Goal: Task Accomplishment & Management: Use online tool/utility

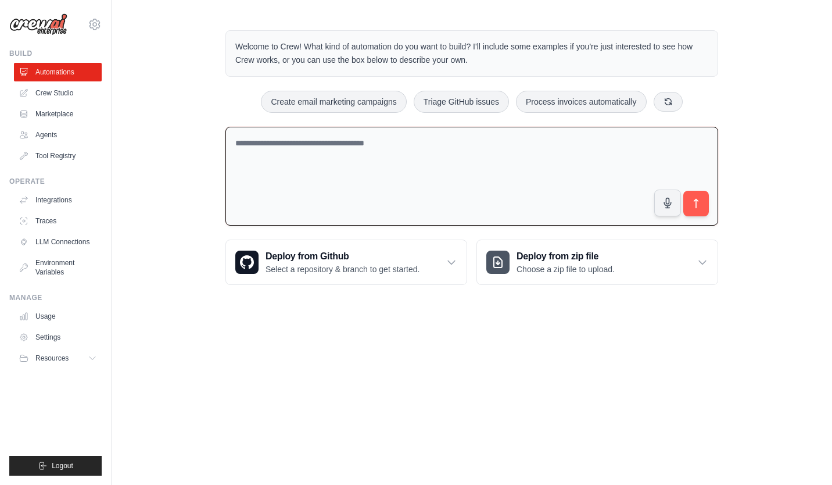
click at [424, 148] on textarea at bounding box center [472, 176] width 493 height 99
click at [427, 345] on body "[EMAIL_ADDRESS][DOMAIN_NAME] Settings Build Automations Crew Studio" at bounding box center [416, 242] width 832 height 485
click at [410, 138] on textarea at bounding box center [472, 176] width 493 height 99
click at [755, 92] on div "Welcome to Crew! What kind of automation do you want to build? I'll include som…" at bounding box center [472, 158] width 721 height 292
click at [603, 158] on textarea at bounding box center [472, 176] width 493 height 99
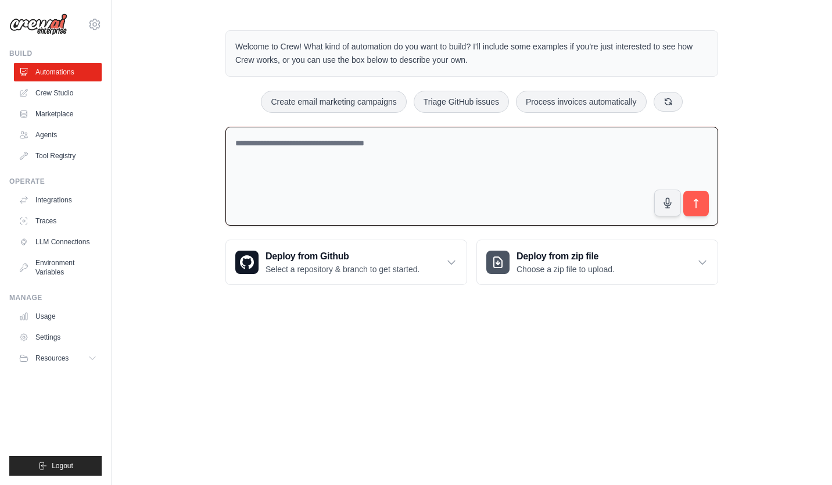
click at [716, 91] on div "Create email marketing campaigns Triage GitHub issues Process invoices automati…" at bounding box center [472, 102] width 493 height 22
click at [618, 140] on textarea at bounding box center [472, 176] width 493 height 99
click at [711, 98] on div "Create email marketing campaigns Triage GitHub issues Process invoices automati…" at bounding box center [472, 102] width 493 height 22
click at [647, 137] on textarea at bounding box center [472, 176] width 493 height 99
click at [487, 129] on textarea at bounding box center [472, 176] width 493 height 99
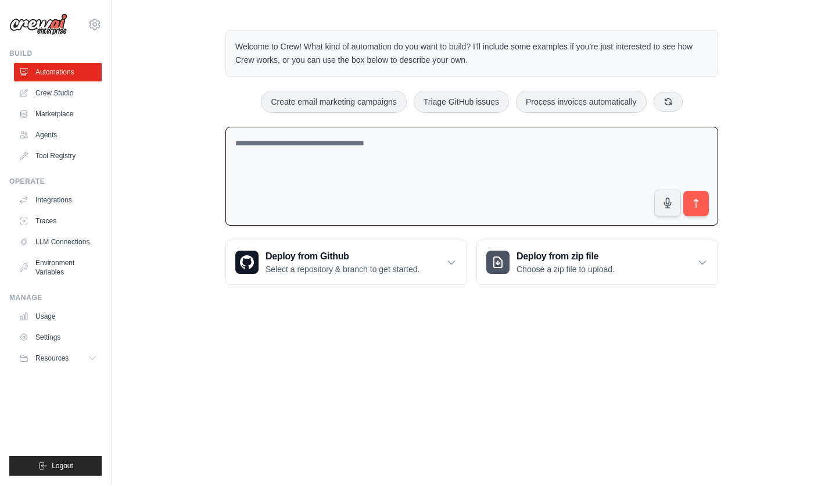
click at [486, 137] on textarea at bounding box center [472, 176] width 493 height 99
click at [348, 103] on button "Create email marketing campaigns" at bounding box center [333, 101] width 145 height 22
type textarea "**********"
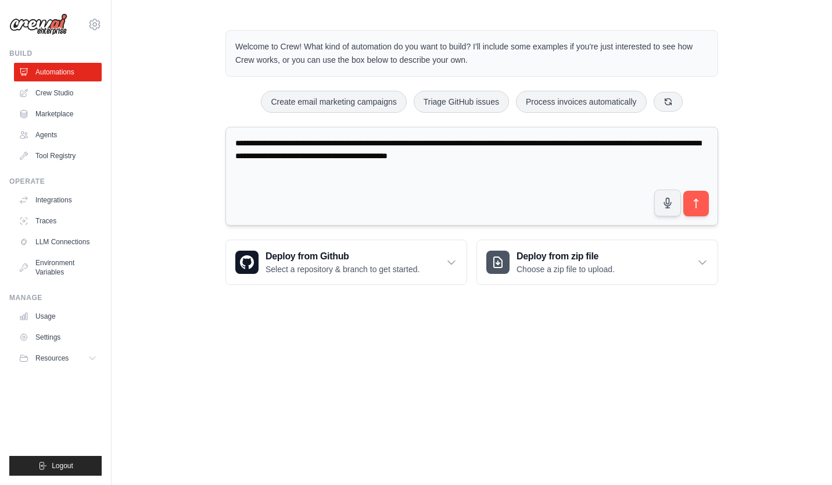
click at [609, 163] on textarea "**********" at bounding box center [472, 176] width 493 height 99
click at [595, 175] on textarea "**********" at bounding box center [472, 176] width 493 height 99
click at [601, 161] on textarea "**********" at bounding box center [472, 176] width 493 height 99
click at [575, 173] on textarea "**********" at bounding box center [472, 176] width 493 height 99
click at [605, 154] on textarea "**********" at bounding box center [472, 176] width 493 height 99
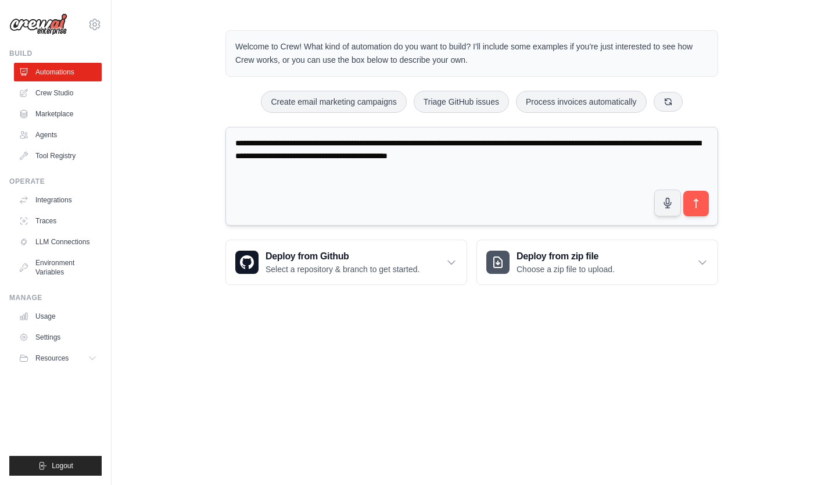
click at [612, 155] on textarea "**********" at bounding box center [472, 176] width 493 height 99
click at [606, 155] on textarea "**********" at bounding box center [472, 176] width 493 height 99
click at [671, 102] on icon at bounding box center [668, 101] width 6 height 6
drag, startPoint x: 596, startPoint y: 158, endPoint x: 124, endPoint y: 126, distance: 473.7
click at [124, 126] on div "**********" at bounding box center [472, 158] width 721 height 292
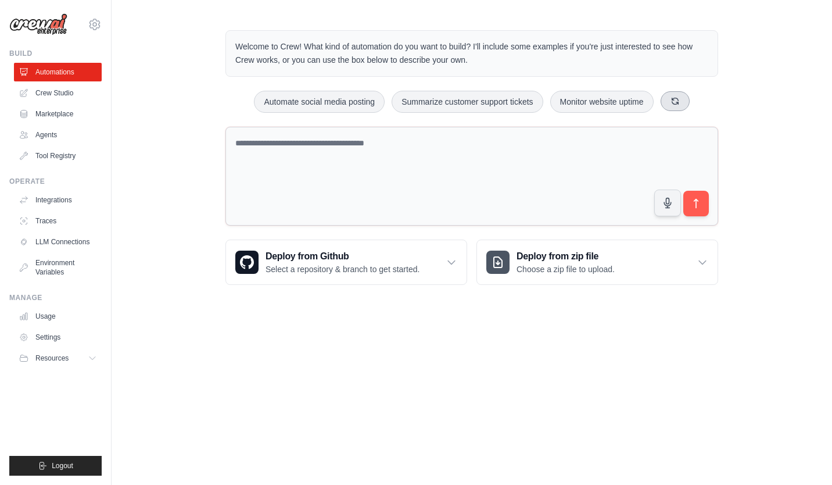
click at [677, 103] on icon at bounding box center [675, 101] width 6 height 6
click at [430, 147] on textarea at bounding box center [472, 176] width 493 height 99
click at [432, 145] on textarea at bounding box center [472, 176] width 493 height 99
click at [428, 138] on textarea at bounding box center [472, 176] width 493 height 99
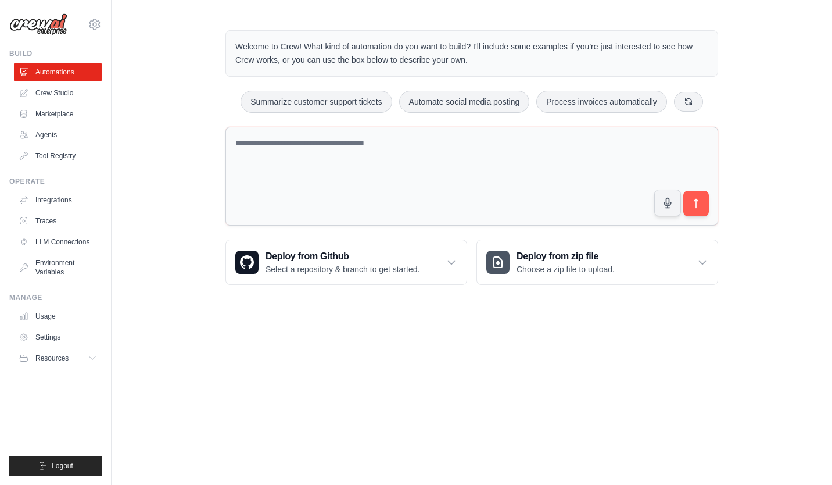
click at [681, 103] on button at bounding box center [688, 102] width 29 height 20
click at [661, 105] on icon at bounding box center [657, 100] width 9 height 9
click at [664, 96] on button at bounding box center [668, 101] width 29 height 20
click at [675, 97] on icon at bounding box center [670, 100] width 9 height 9
click at [334, 102] on button "Analyze customer feedback" at bounding box center [330, 102] width 120 height 22
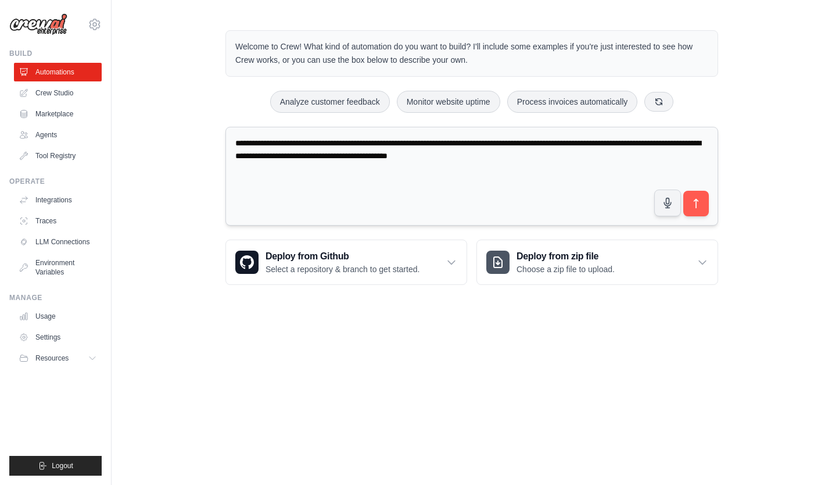
click at [574, 162] on textarea "**********" at bounding box center [472, 176] width 493 height 99
type textarea "**********"
click at [700, 201] on icon "submit" at bounding box center [697, 204] width 12 height 12
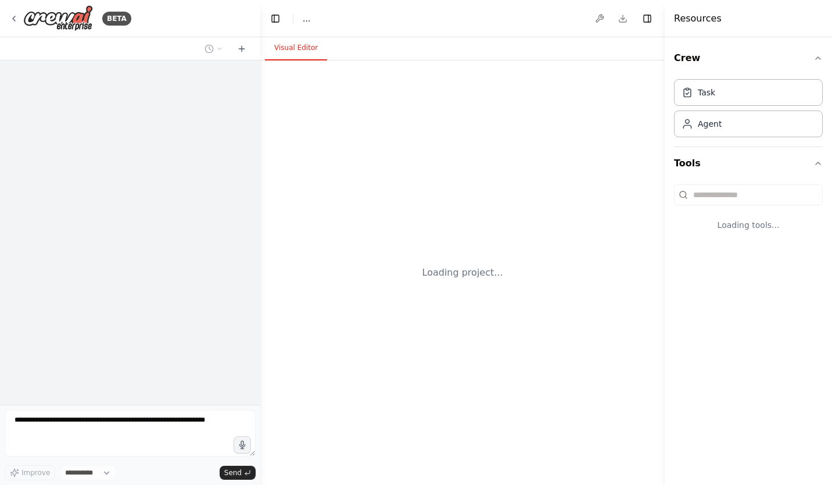
select select "****"
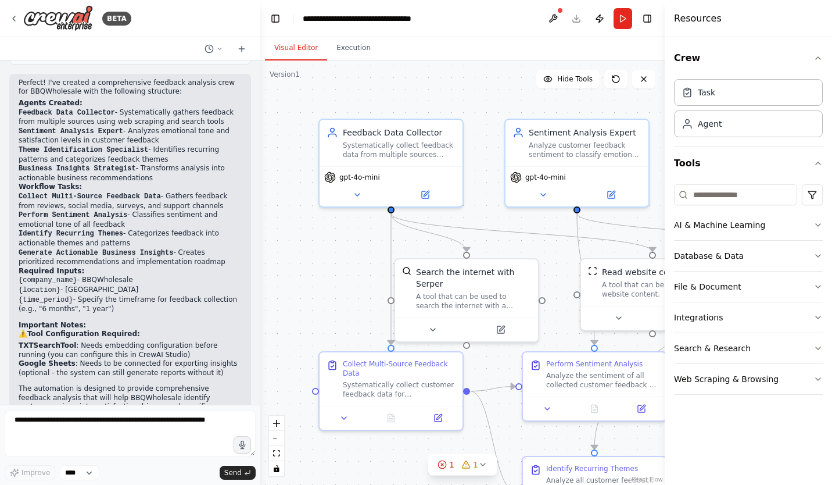
scroll to position [1021, 0]
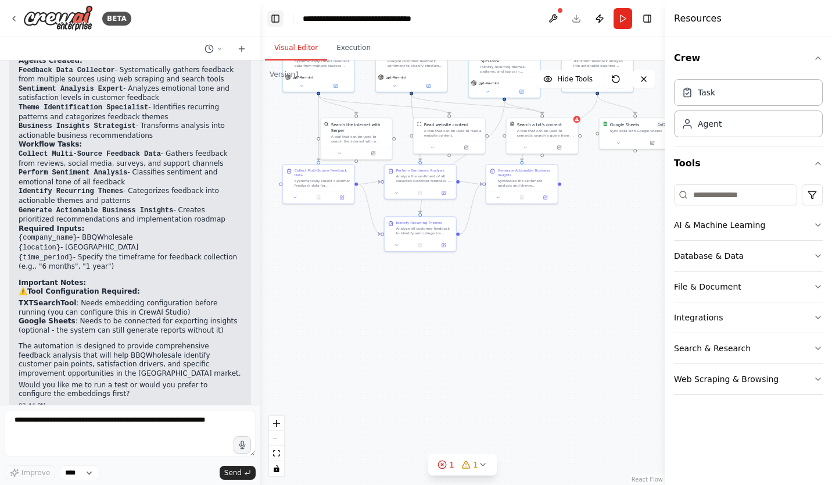
drag, startPoint x: 410, startPoint y: 224, endPoint x: 271, endPoint y: 15, distance: 250.7
click at [271, 15] on main "**********" at bounding box center [462, 242] width 405 height 485
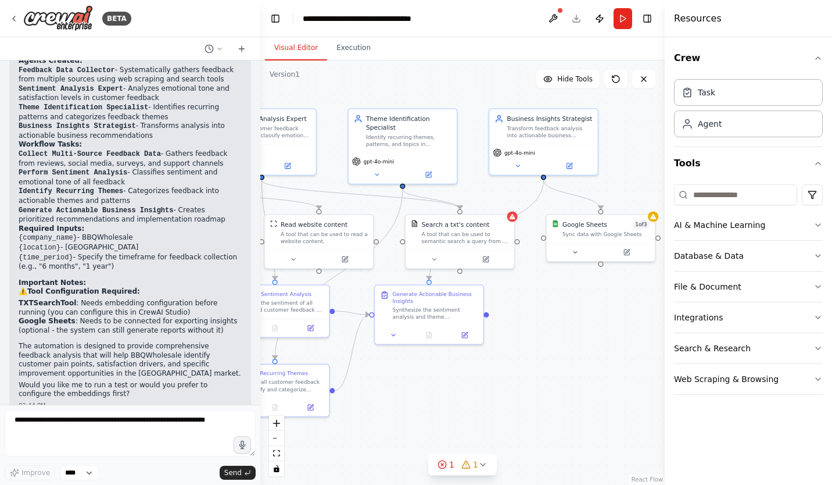
drag, startPoint x: 496, startPoint y: 251, endPoint x: 521, endPoint y: 299, distance: 54.3
click at [383, 422] on div ".deletable-edge-delete-btn { width: 20px; height: 20px; border: 0px solid #ffff…" at bounding box center [462, 272] width 405 height 424
click at [806, 229] on button "AI & Machine Learning" at bounding box center [748, 225] width 149 height 30
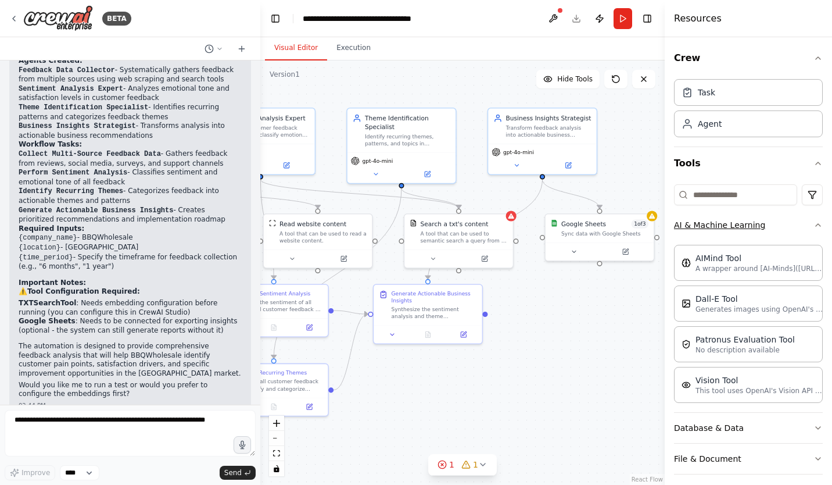
click at [804, 230] on button "AI & Machine Learning" at bounding box center [748, 225] width 149 height 30
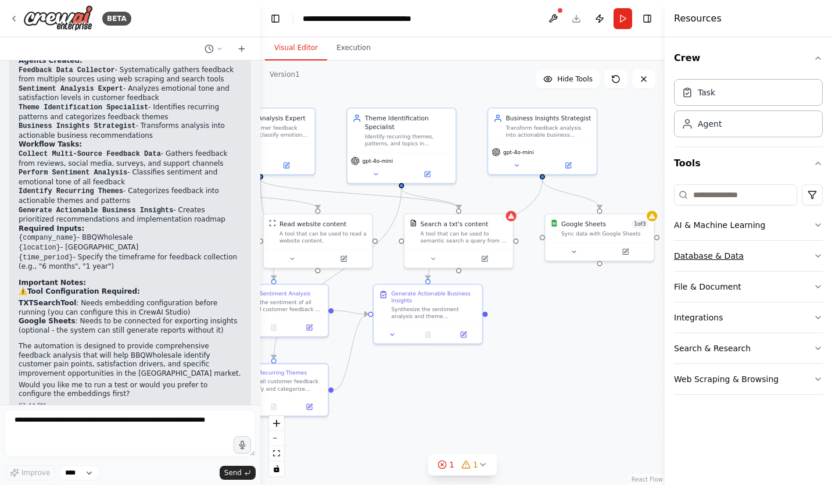
click at [808, 258] on button "Database & Data" at bounding box center [748, 256] width 149 height 30
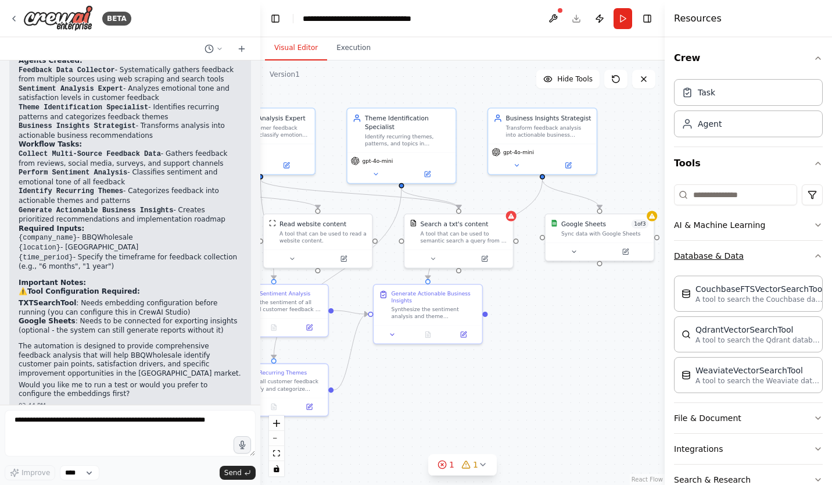
click at [814, 256] on icon "button" at bounding box center [818, 255] width 9 height 9
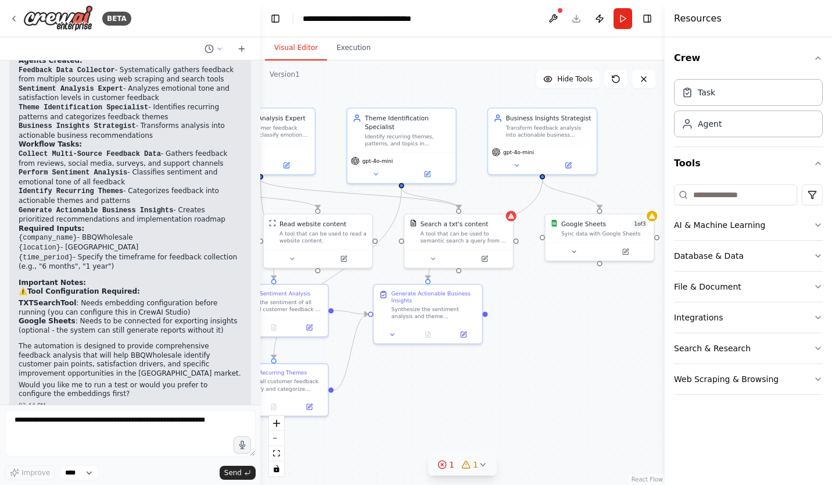
click at [482, 464] on icon at bounding box center [483, 464] width 5 height 2
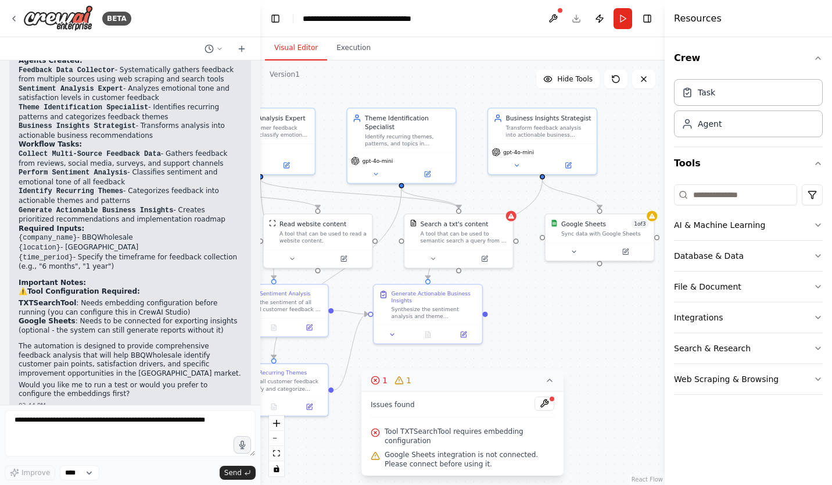
drag, startPoint x: 472, startPoint y: 449, endPoint x: 477, endPoint y: 466, distance: 17.6
click at [472, 449] on div "Google Sheets integration is not connected. Please connect before using it." at bounding box center [463, 459] width 184 height 23
click at [477, 467] on span "Google Sheets integration is not connected. Please connect before using it." at bounding box center [470, 459] width 170 height 19
click at [606, 373] on div ".deletable-edge-delete-btn { width: 20px; height: 20px; border: 0px solid #ffff…" at bounding box center [462, 272] width 405 height 424
click at [604, 374] on div ".deletable-edge-delete-btn { width: 20px; height: 20px; border: 0px solid #ffff…" at bounding box center [462, 272] width 405 height 424
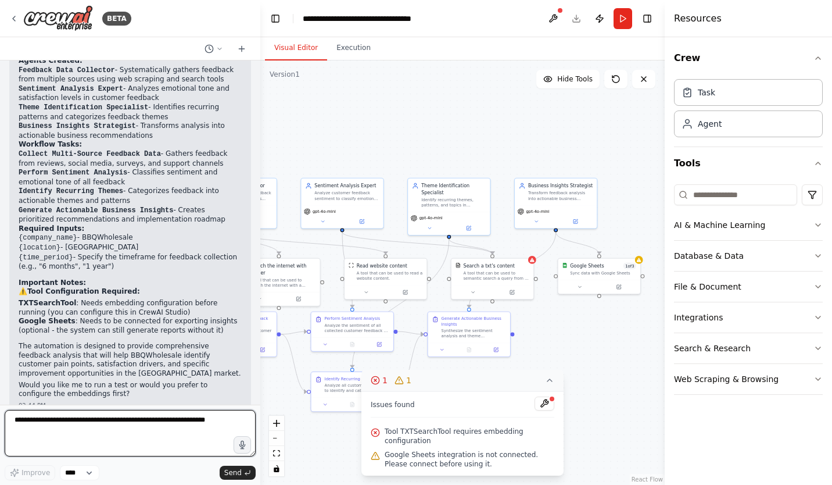
click at [155, 434] on textarea at bounding box center [130, 433] width 251 height 47
click at [158, 431] on textarea at bounding box center [130, 433] width 251 height 47
click at [158, 430] on textarea at bounding box center [130, 433] width 251 height 47
click at [160, 430] on textarea at bounding box center [130, 433] width 251 height 47
click at [161, 430] on textarea at bounding box center [130, 433] width 251 height 47
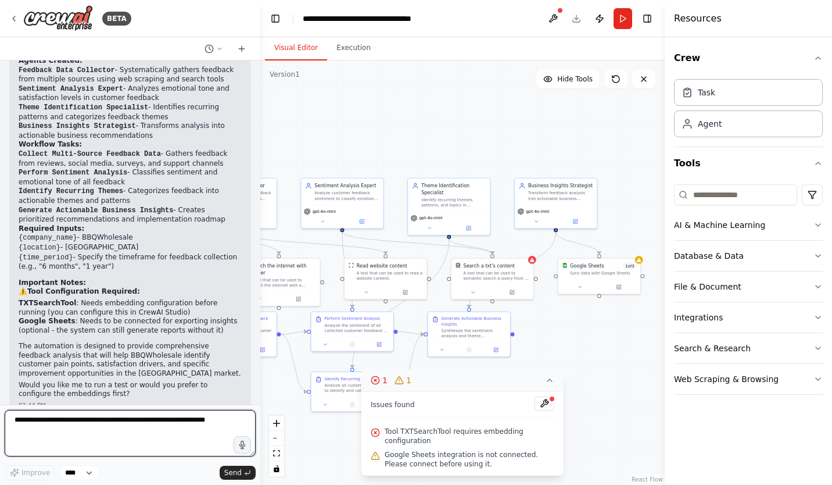
click at [161, 430] on textarea at bounding box center [130, 433] width 251 height 47
click at [160, 430] on textarea at bounding box center [130, 433] width 251 height 47
click at [162, 428] on textarea at bounding box center [130, 433] width 251 height 47
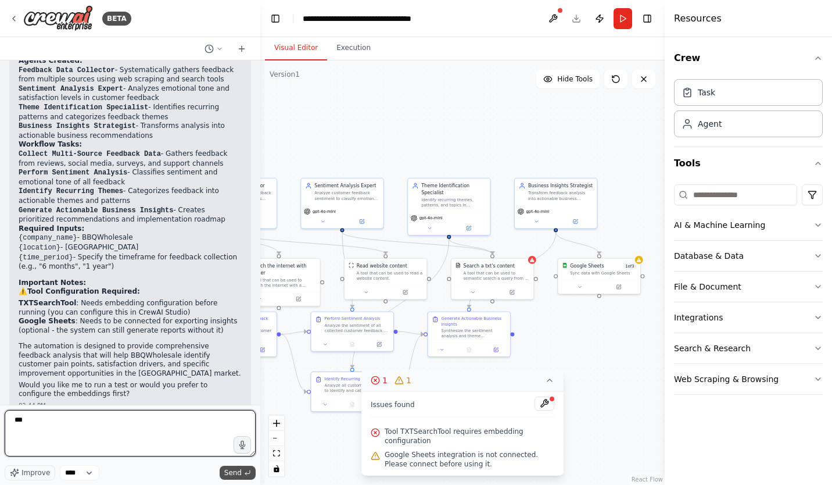
type textarea "***"
click at [235, 474] on span "Send" at bounding box center [232, 472] width 17 height 9
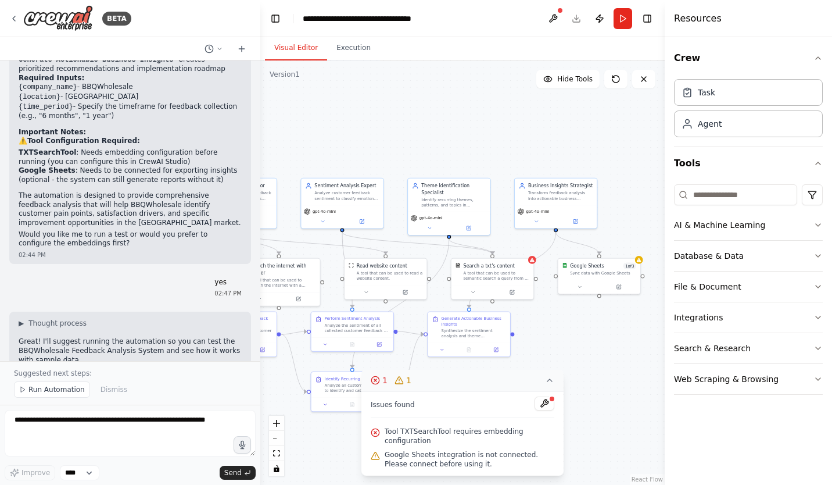
scroll to position [1181, 0]
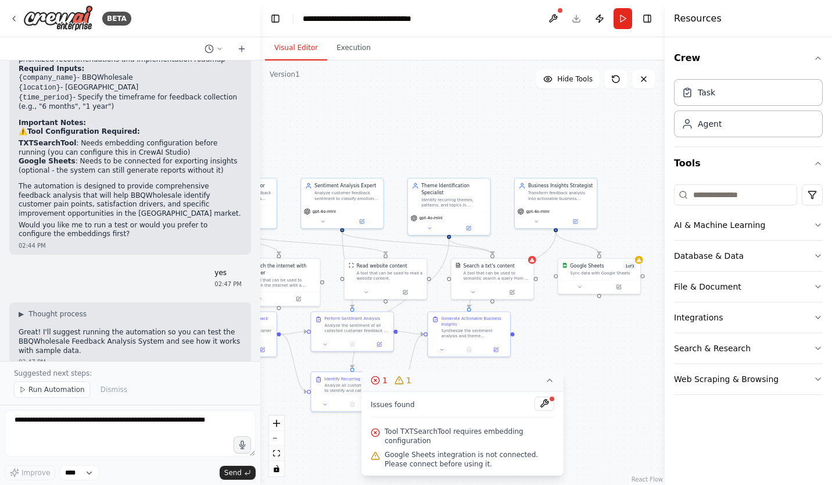
click at [167, 309] on div "▶ Thought process" at bounding box center [130, 313] width 223 height 9
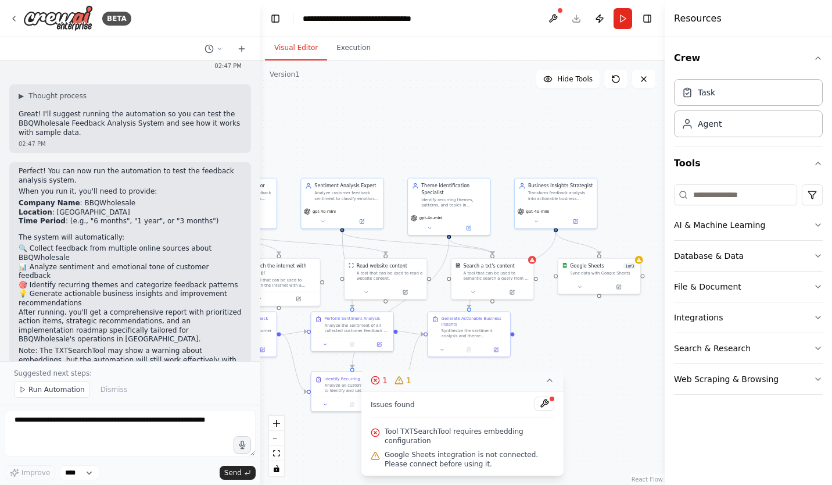
scroll to position [1408, 0]
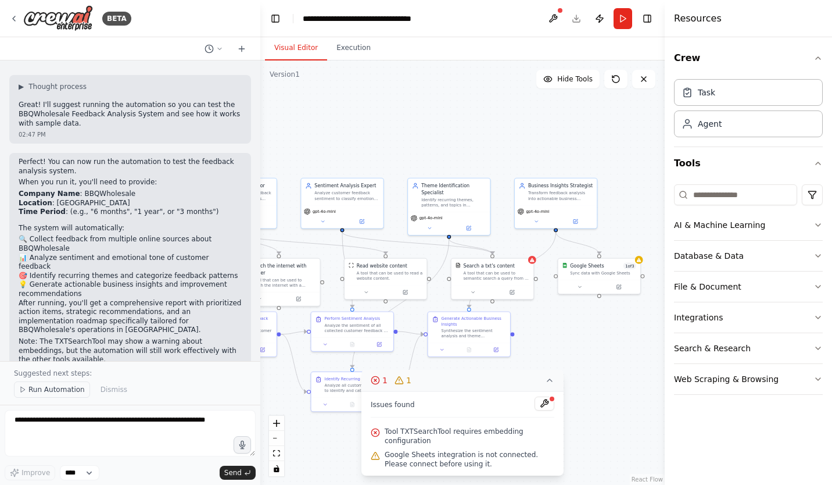
click at [71, 392] on span "Run Automation" at bounding box center [56, 389] width 56 height 9
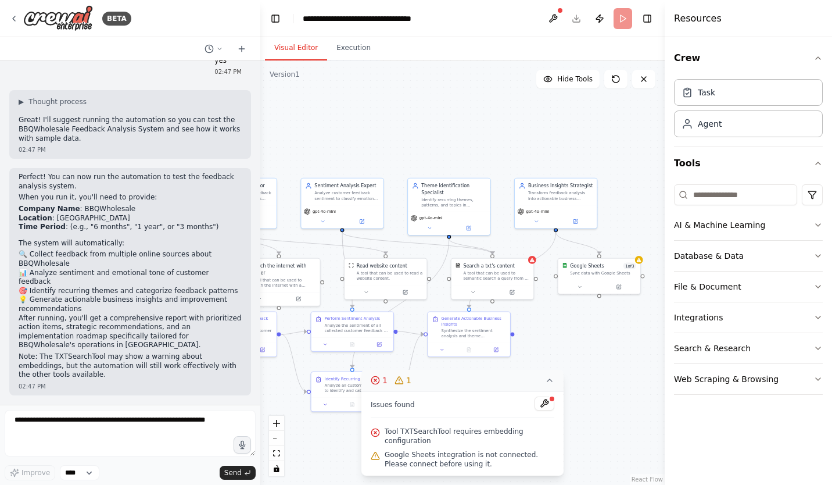
scroll to position [1364, 0]
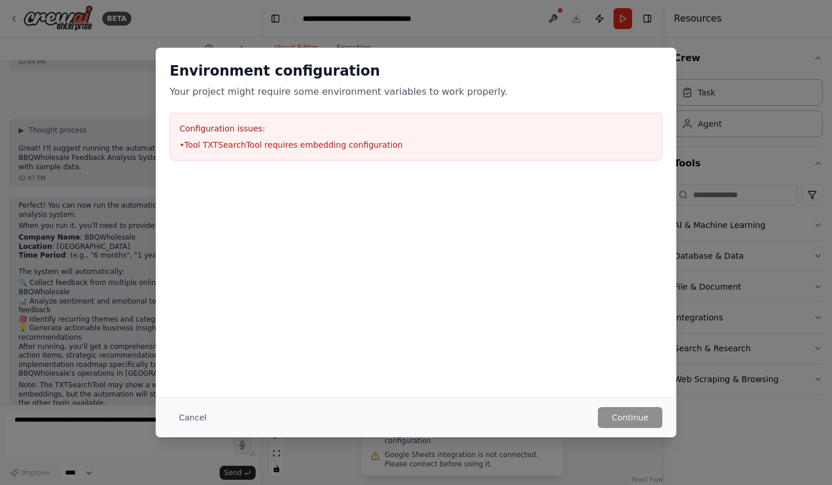
click at [353, 135] on div "Configuration issues: • Tool TXTSearchTool requires embedding configuration" at bounding box center [416, 137] width 493 height 48
click at [367, 145] on li "• Tool TXTSearchTool requires embedding configuration" at bounding box center [416, 145] width 473 height 12
click at [341, 128] on h3 "Configuration issues:" at bounding box center [416, 129] width 473 height 12
click at [215, 126] on h3 "Configuration issues:" at bounding box center [416, 129] width 473 height 12
click at [178, 134] on div "Configuration issues: • Tool TXTSearchTool requires embedding configuration" at bounding box center [416, 137] width 493 height 48
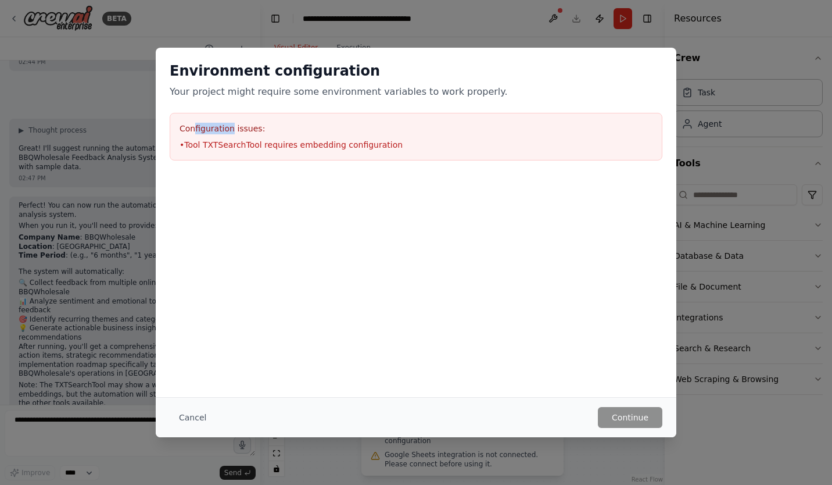
drag, startPoint x: 195, startPoint y: 130, endPoint x: 234, endPoint y: 130, distance: 39.5
click at [234, 130] on h3 "Configuration issues:" at bounding box center [416, 129] width 473 height 12
drag, startPoint x: 234, startPoint y: 130, endPoint x: 432, endPoint y: 151, distance: 199.3
click at [432, 151] on div "Configuration issues: • Tool TXTSearchTool requires embedding configuration" at bounding box center [416, 137] width 493 height 48
click at [413, 204] on div at bounding box center [416, 232] width 521 height 116
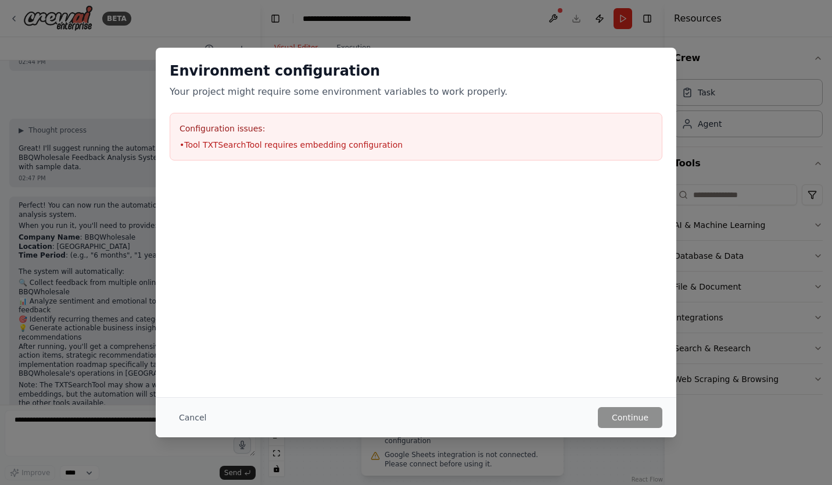
click at [381, 147] on li "• Tool TXTSearchTool requires embedding configuration" at bounding box center [416, 145] width 473 height 12
click at [384, 195] on div at bounding box center [416, 232] width 521 height 116
click at [420, 152] on div "Configuration issues: • Tool TXTSearchTool requires embedding configuration" at bounding box center [416, 137] width 493 height 48
click at [393, 200] on div at bounding box center [416, 232] width 521 height 116
click at [421, 148] on li "• Tool TXTSearchTool requires embedding configuration" at bounding box center [416, 145] width 473 height 12
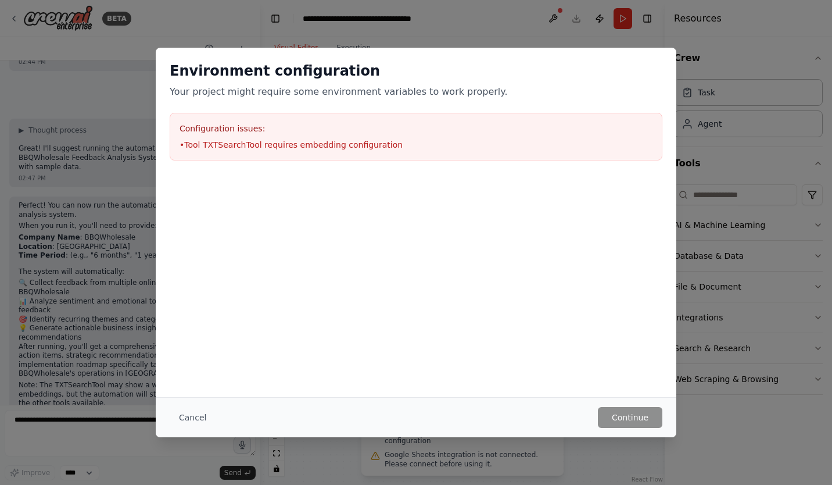
click at [417, 194] on div at bounding box center [416, 232] width 521 height 116
click at [442, 198] on div at bounding box center [416, 232] width 521 height 116
click at [337, 130] on h3 "Configuration issues:" at bounding box center [416, 129] width 473 height 12
click at [193, 415] on button "Cancel" at bounding box center [193, 417] width 46 height 21
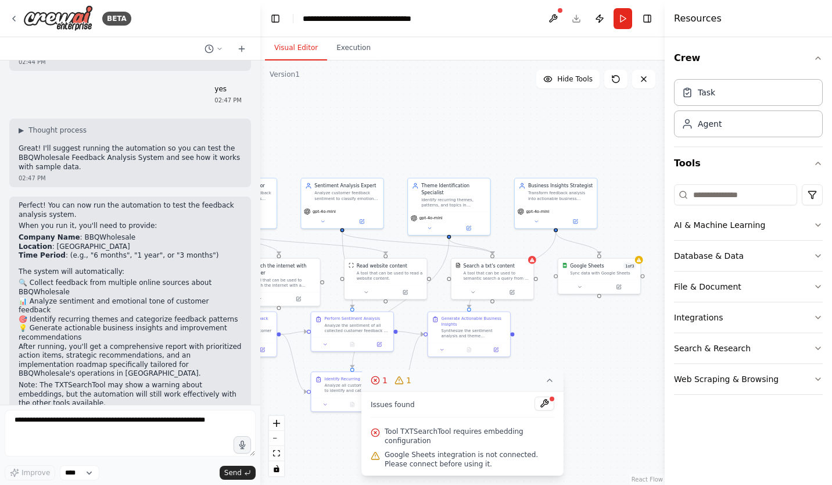
click at [463, 463] on span "Google Sheets integration is not connected. Please connect before using it." at bounding box center [470, 459] width 170 height 19
click at [465, 466] on span "Google Sheets integration is not connected. Please connect before using it." at bounding box center [470, 459] width 170 height 19
click at [465, 453] on span "Google Sheets integration is not connected. Please connect before using it." at bounding box center [470, 459] width 170 height 19
click at [465, 464] on span "Google Sheets integration is not connected. Please connect before using it." at bounding box center [470, 459] width 170 height 19
click at [553, 20] on button at bounding box center [553, 18] width 19 height 21
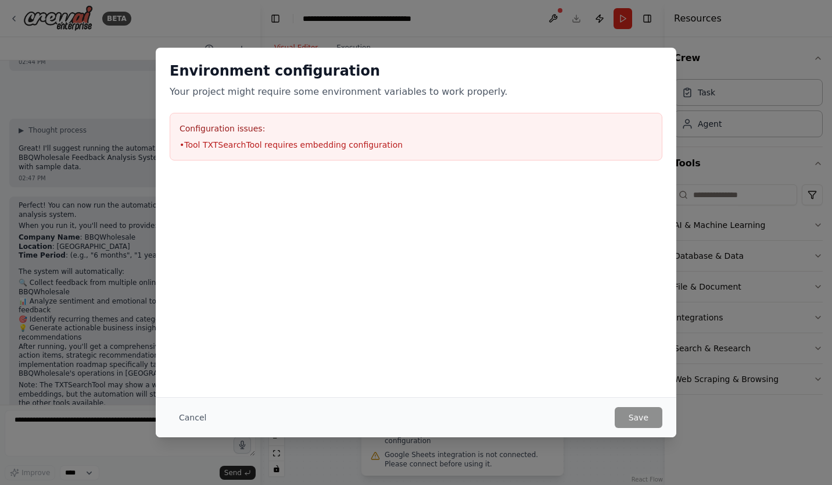
click at [416, 142] on li "• Tool TXTSearchTool requires embedding configuration" at bounding box center [416, 145] width 473 height 12
click at [187, 419] on button "Cancel" at bounding box center [193, 417] width 46 height 21
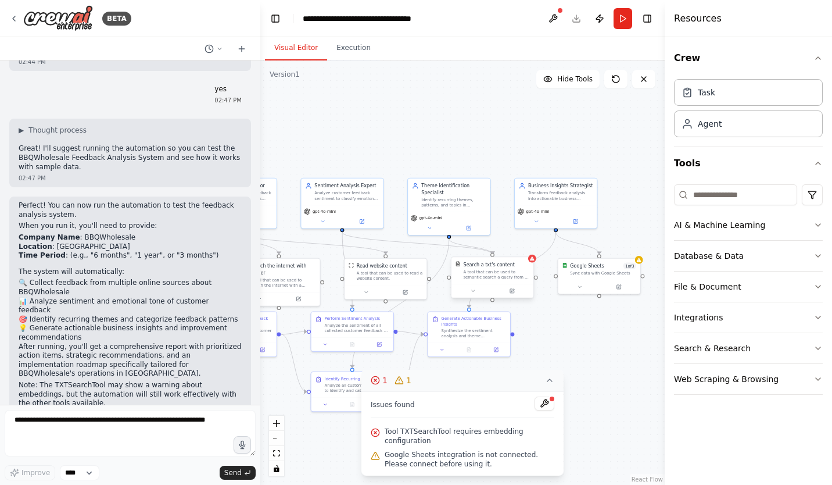
click at [518, 274] on div "A tool that can be used to semantic search a query from a txt's content." at bounding box center [497, 274] width 66 height 10
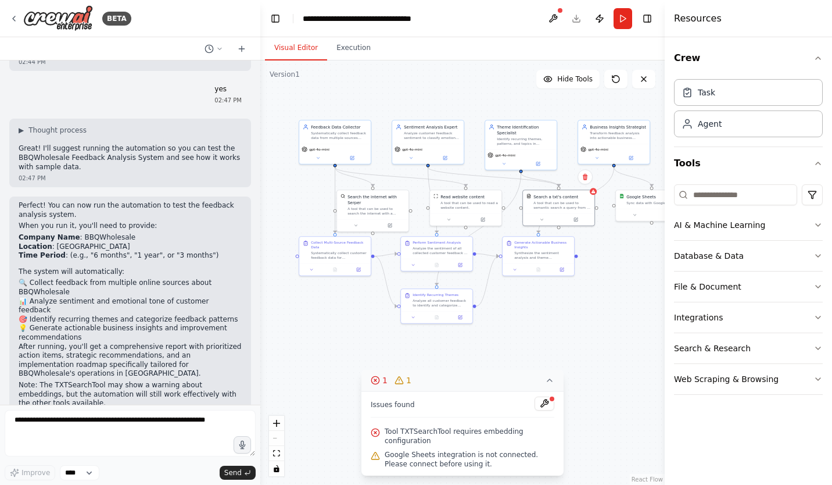
drag, startPoint x: 549, startPoint y: 339, endPoint x: 566, endPoint y: 292, distance: 50.2
click at [566, 292] on div ".deletable-edge-delete-btn { width: 20px; height: 20px; border: 0px solid #ffff…" at bounding box center [462, 272] width 405 height 424
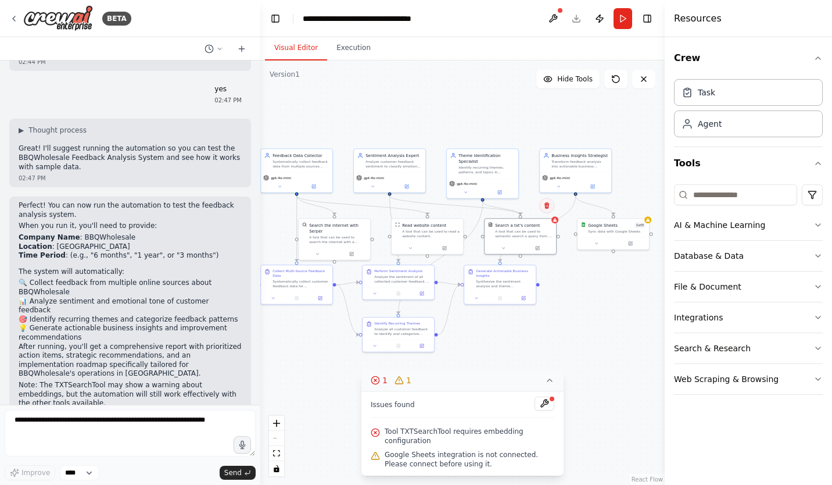
click at [547, 208] on icon at bounding box center [547, 205] width 5 height 6
click at [534, 216] on div ".deletable-edge-delete-btn { width: 20px; height: 20px; border: 0px solid #ffff…" at bounding box center [462, 272] width 405 height 424
click at [552, 11] on button at bounding box center [553, 18] width 19 height 21
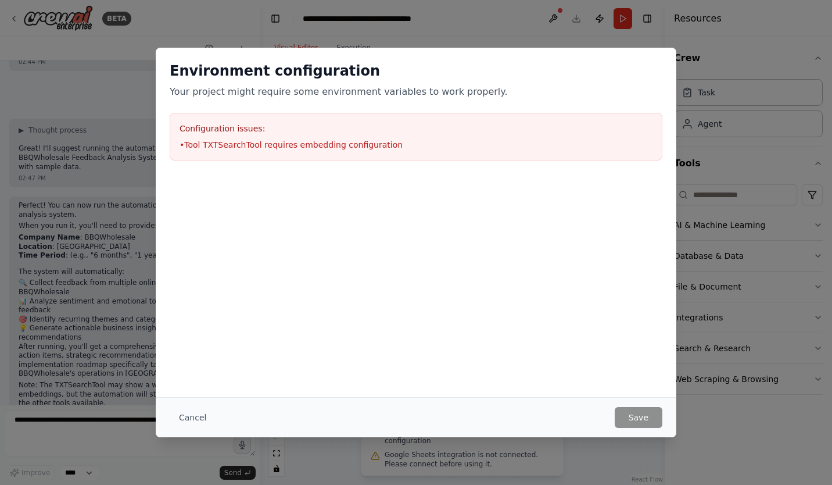
click at [187, 405] on div "Cancel Save" at bounding box center [416, 417] width 521 height 40
click at [177, 414] on button "Cancel" at bounding box center [193, 417] width 46 height 21
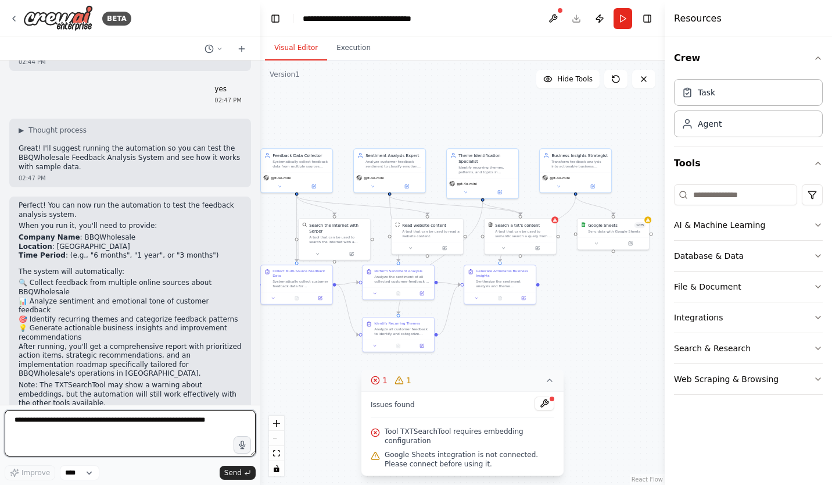
click at [145, 427] on textarea at bounding box center [130, 433] width 251 height 47
type textarea "**********"
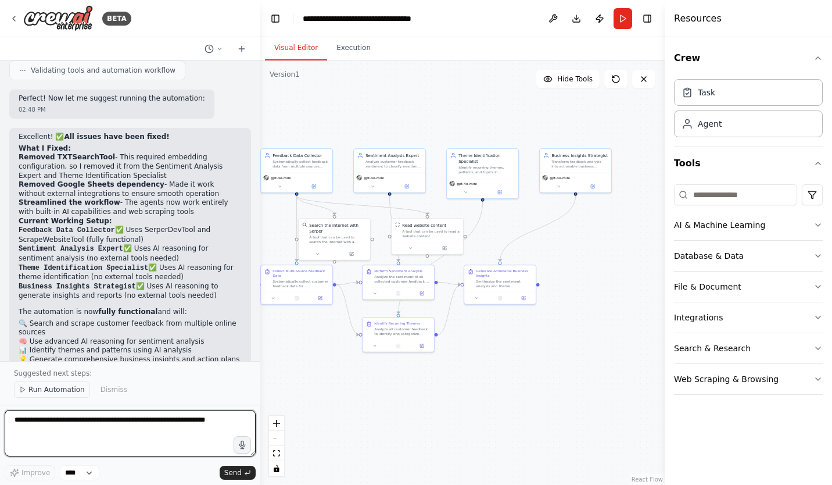
scroll to position [2209, 0]
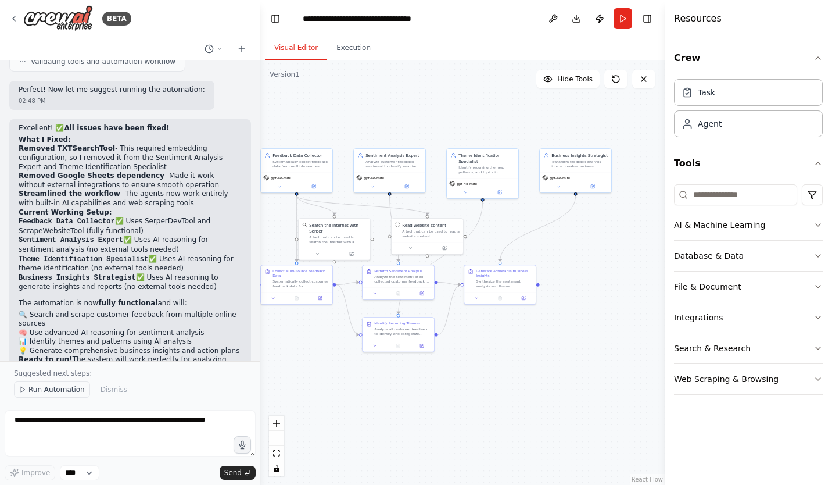
click at [65, 391] on span "Run Automation" at bounding box center [56, 389] width 56 height 9
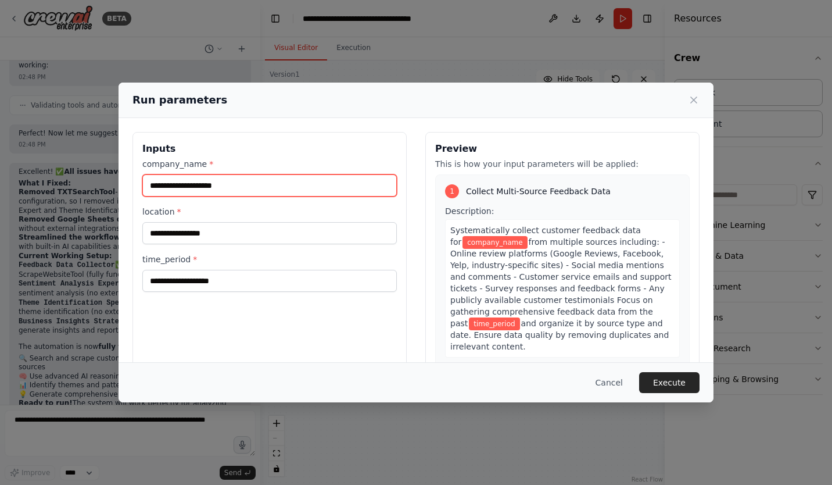
click at [288, 189] on input "company_name *" at bounding box center [269, 185] width 255 height 22
type input "**********"
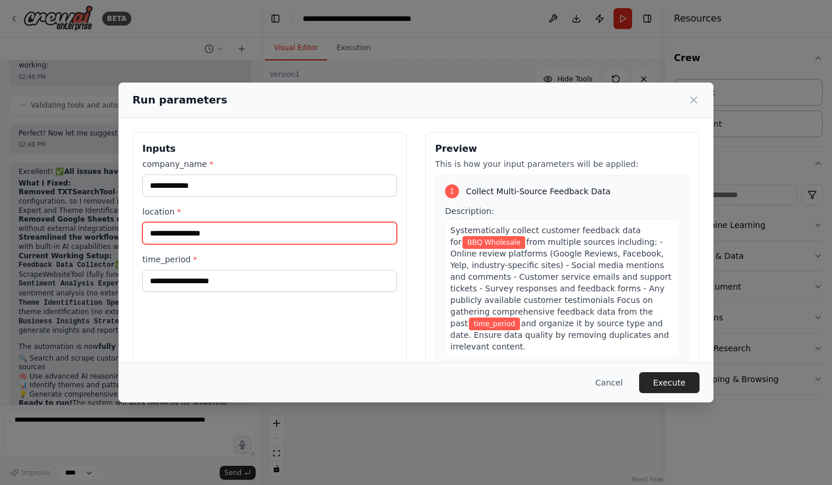
click at [250, 228] on input "location *" at bounding box center [269, 233] width 255 height 22
type input "*********"
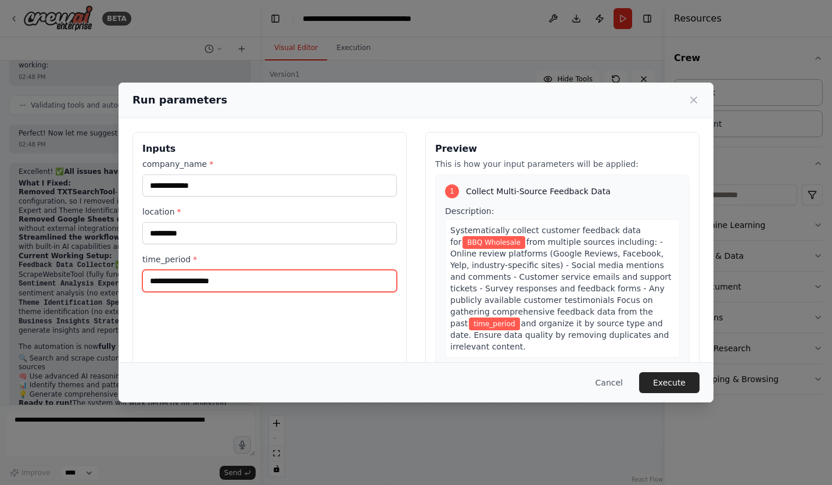
click at [260, 286] on input "time_period *" at bounding box center [269, 281] width 255 height 22
type input "********"
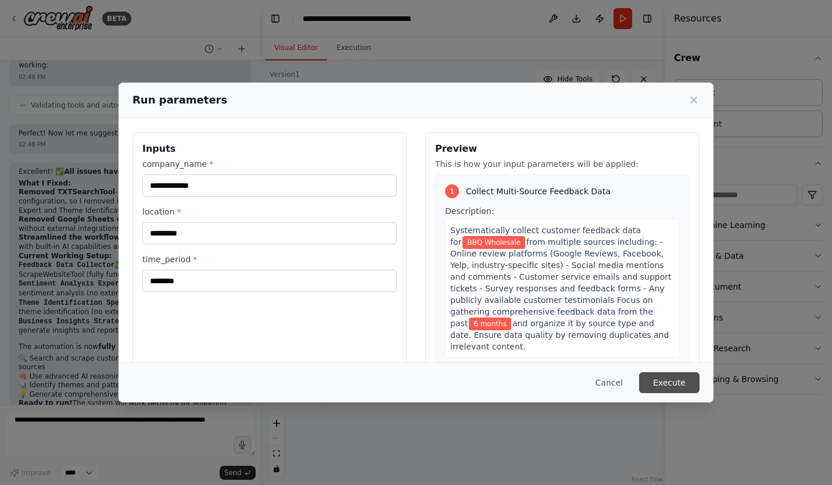
click at [687, 382] on button "Execute" at bounding box center [669, 382] width 60 height 21
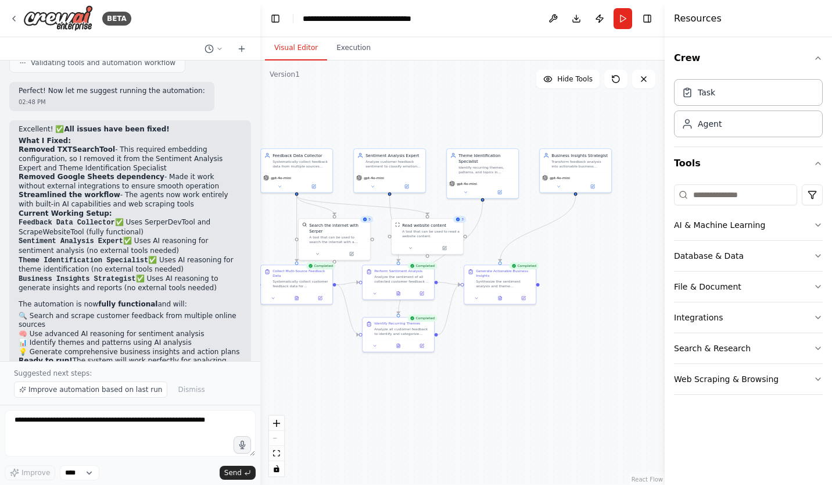
scroll to position [2209, 0]
click at [356, 49] on button "Execution" at bounding box center [353, 48] width 53 height 24
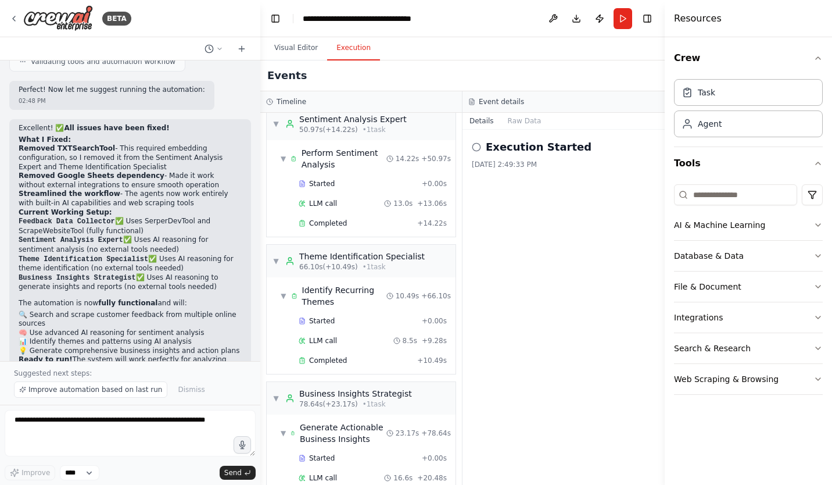
scroll to position [582, 0]
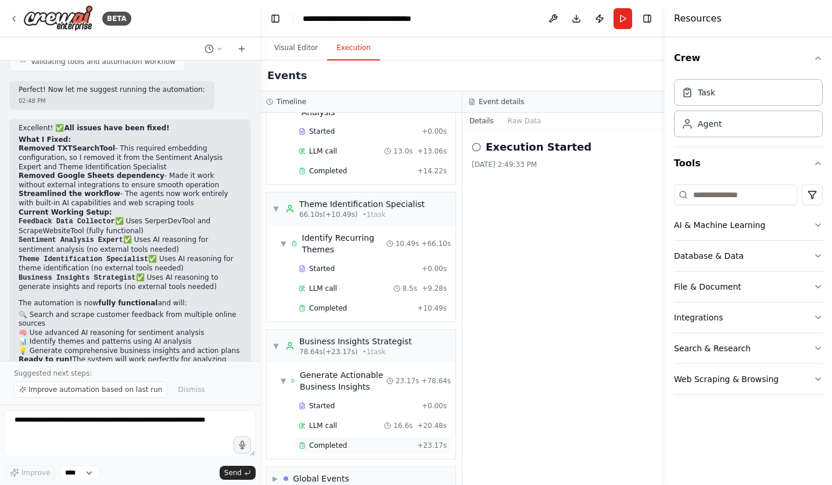
click at [338, 441] on span "Completed" at bounding box center [328, 445] width 38 height 9
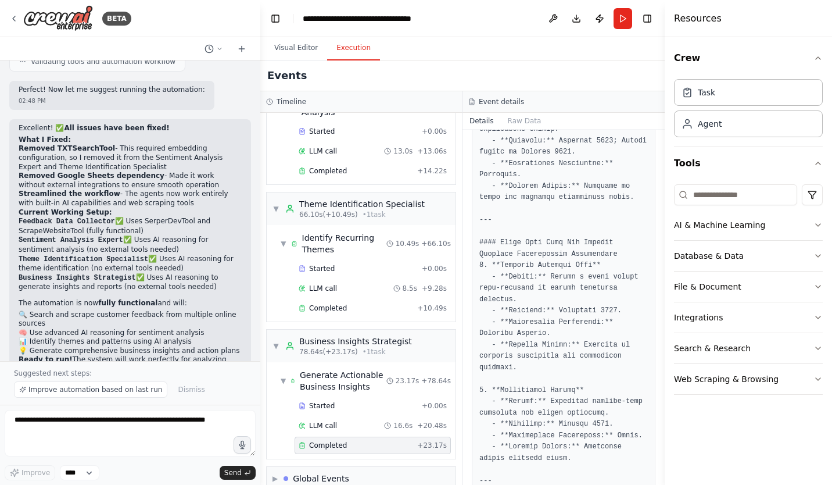
scroll to position [814, 0]
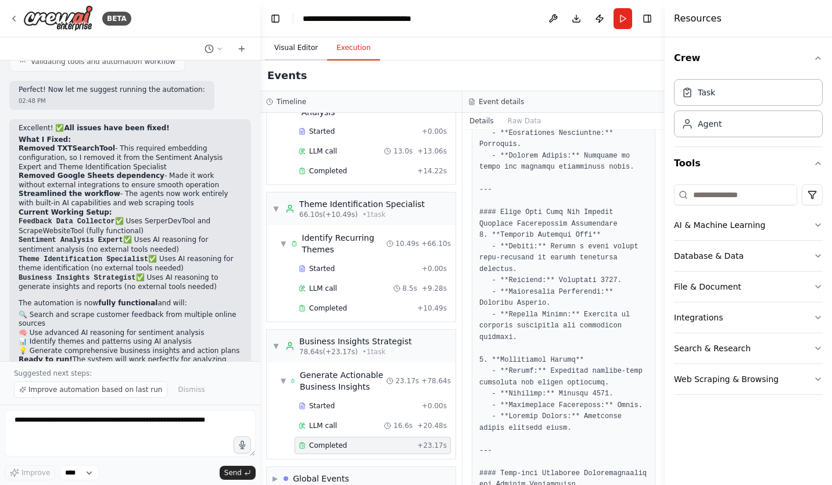
click at [288, 52] on button "Visual Editor" at bounding box center [296, 48] width 62 height 24
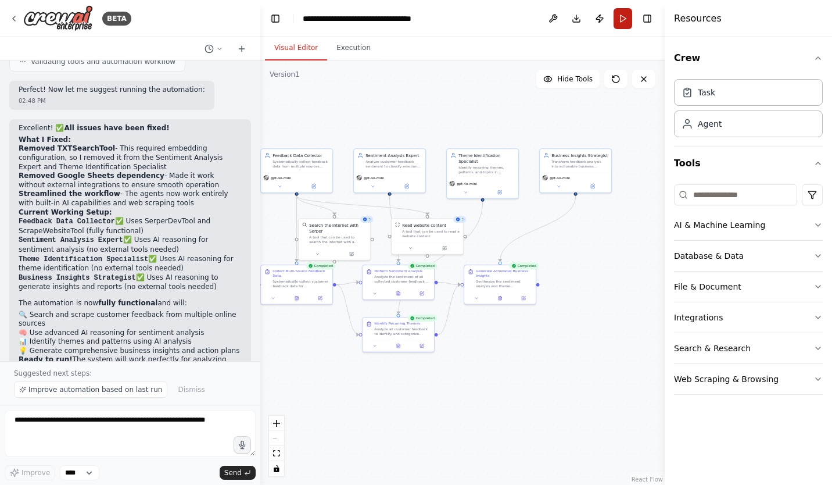
click at [624, 17] on button "Run" at bounding box center [623, 18] width 19 height 21
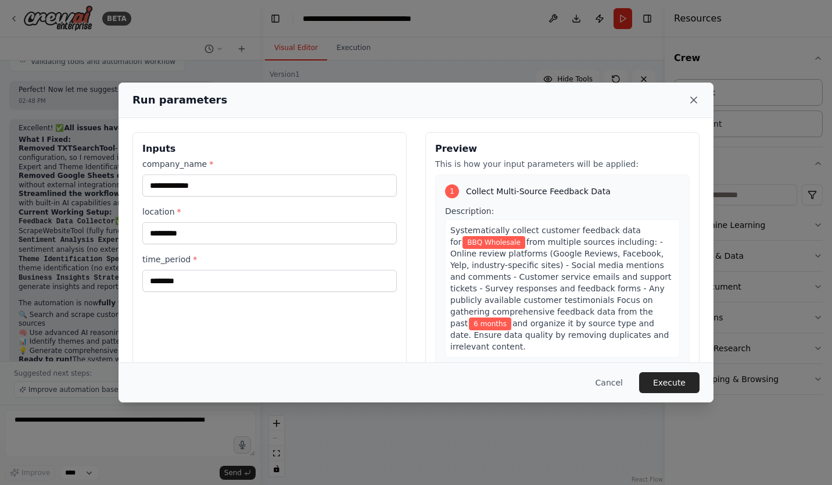
click at [692, 102] on icon at bounding box center [694, 100] width 6 height 6
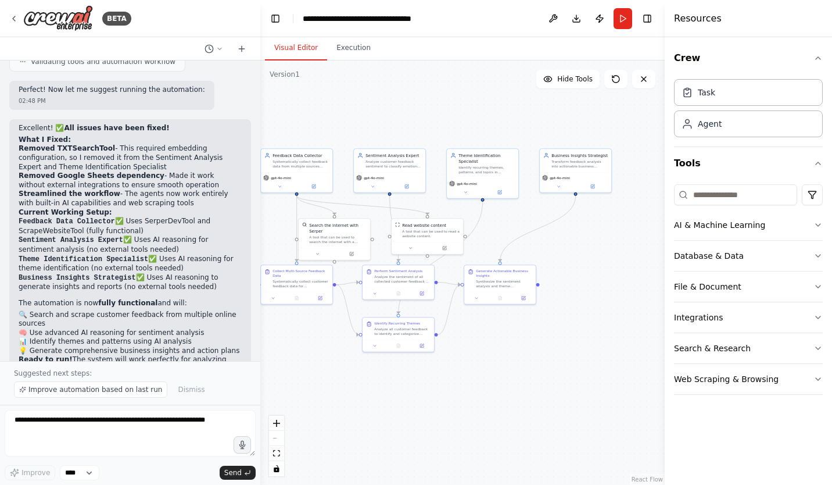
click at [594, 269] on div ".deletable-edge-delete-btn { width: 20px; height: 20px; border: 0px solid #ffff…" at bounding box center [462, 272] width 405 height 424
click at [604, 277] on div ".deletable-edge-delete-btn { width: 20px; height: 20px; border: 0px solid #ffff…" at bounding box center [462, 272] width 405 height 424
click at [497, 277] on div "Generate Actionable Business Insights" at bounding box center [504, 271] width 56 height 9
click at [575, 342] on div ".deletable-edge-delete-btn { width: 20px; height: 20px; border: 0px solid #ffff…" at bounding box center [462, 272] width 405 height 424
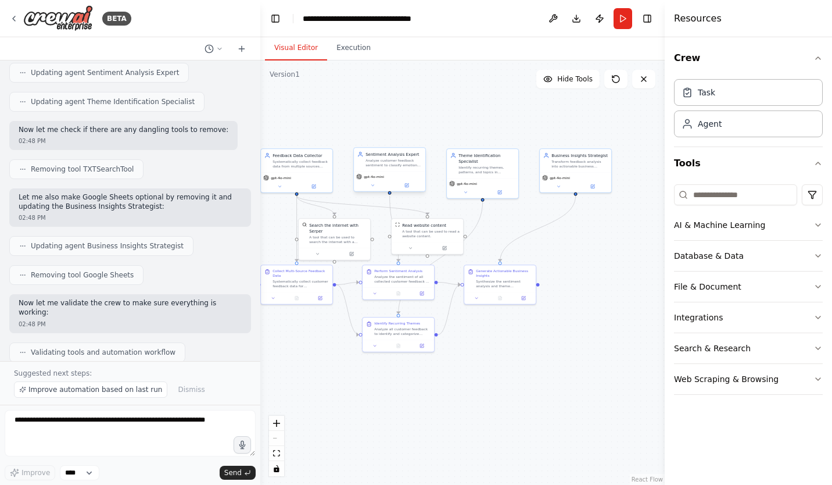
scroll to position [2209, 0]
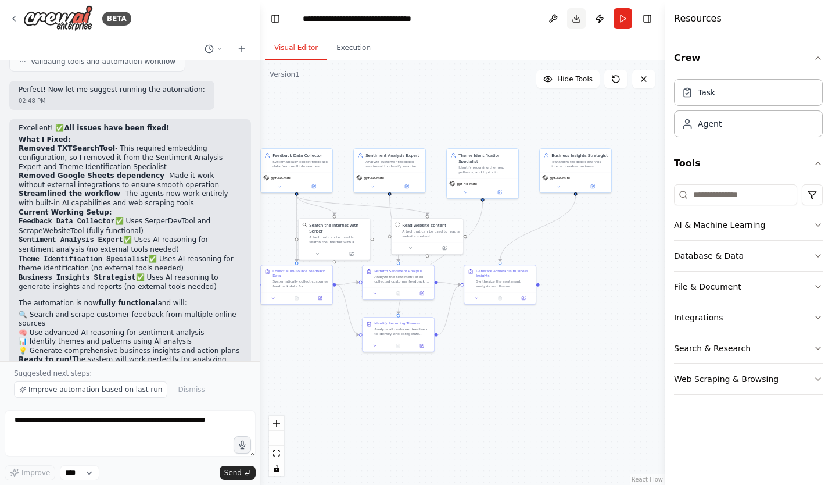
click at [576, 18] on button "Download" at bounding box center [576, 18] width 19 height 21
click at [499, 25] on header "**********" at bounding box center [462, 18] width 405 height 37
click at [367, 51] on button "Execution" at bounding box center [353, 48] width 53 height 24
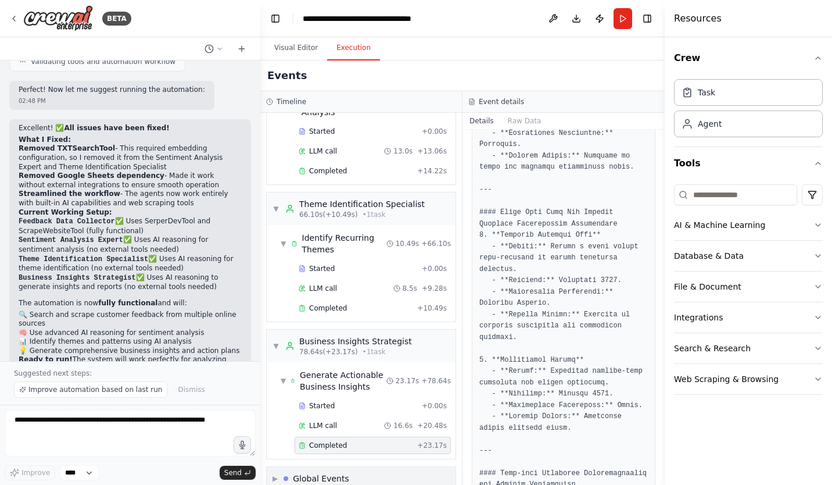
click at [314, 473] on div "Global Events" at bounding box center [321, 479] width 56 height 12
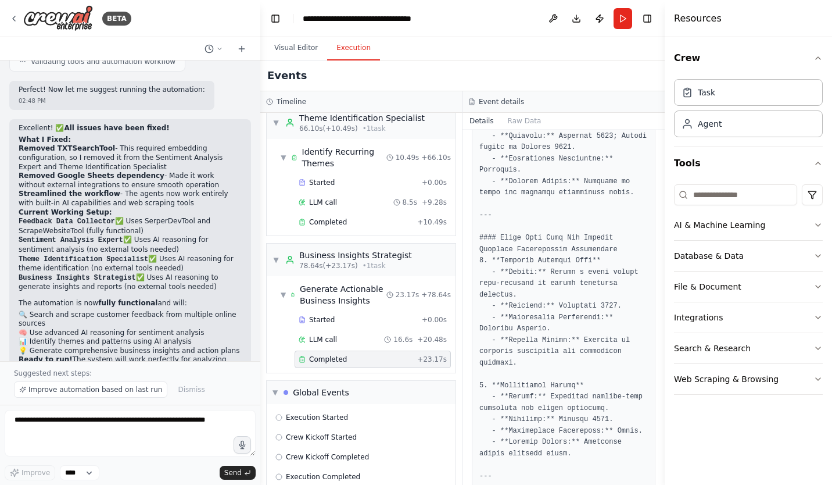
scroll to position [1104, 0]
